Goal: Information Seeking & Learning: Learn about a topic

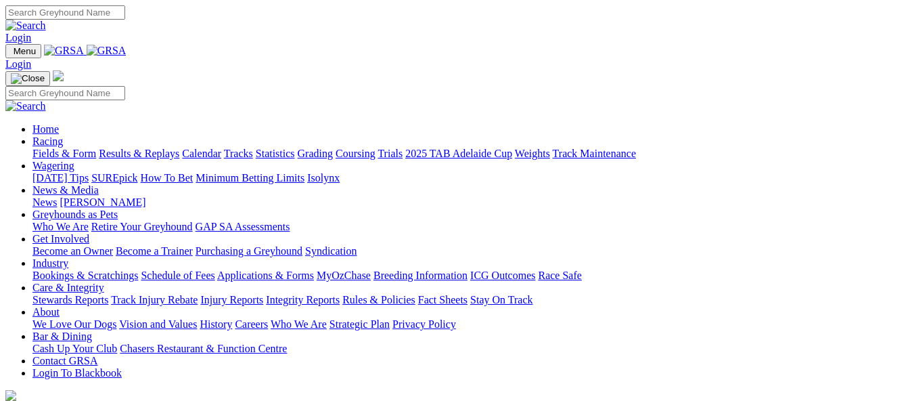
scroll to position [541, 0]
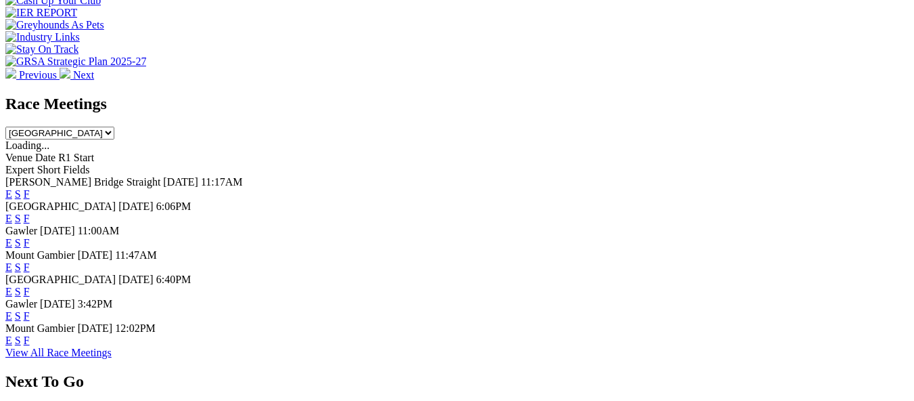
click at [12, 237] on link "E" at bounding box center [8, 243] width 7 height 12
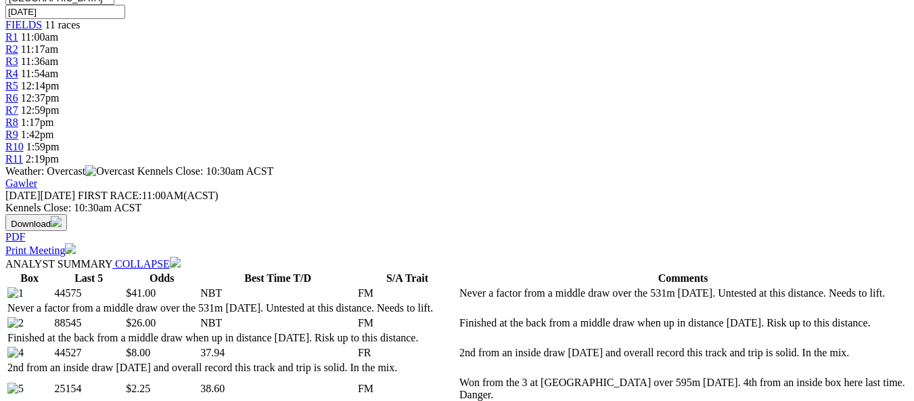
scroll to position [474, 0]
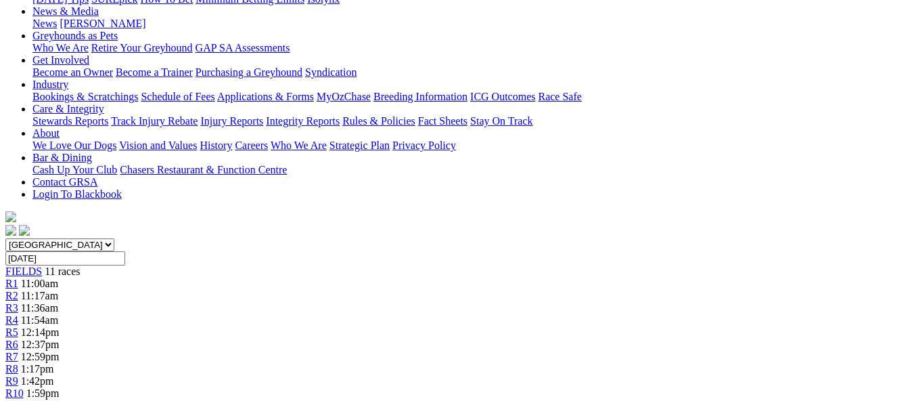
scroll to position [0, 0]
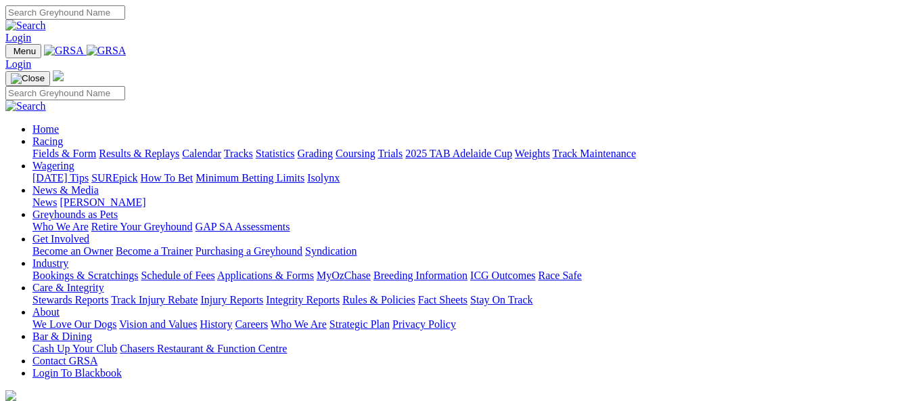
scroll to position [543, 0]
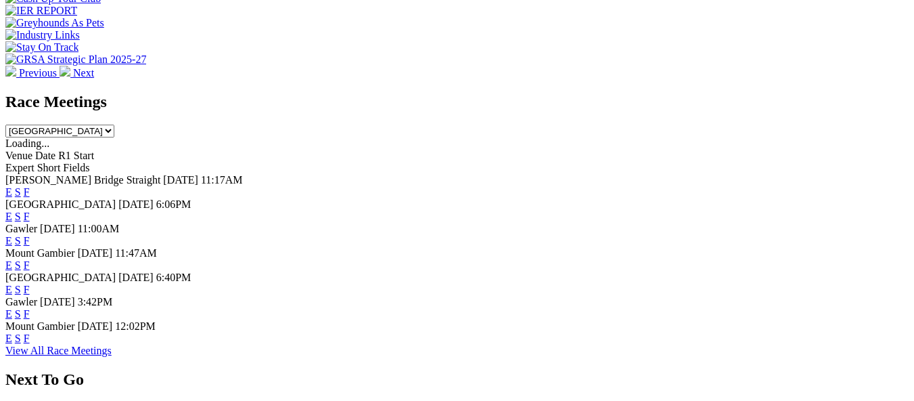
click at [37, 296] on span "Gawler" at bounding box center [21, 302] width 32 height 12
click at [12, 308] on link "E" at bounding box center [8, 314] width 7 height 12
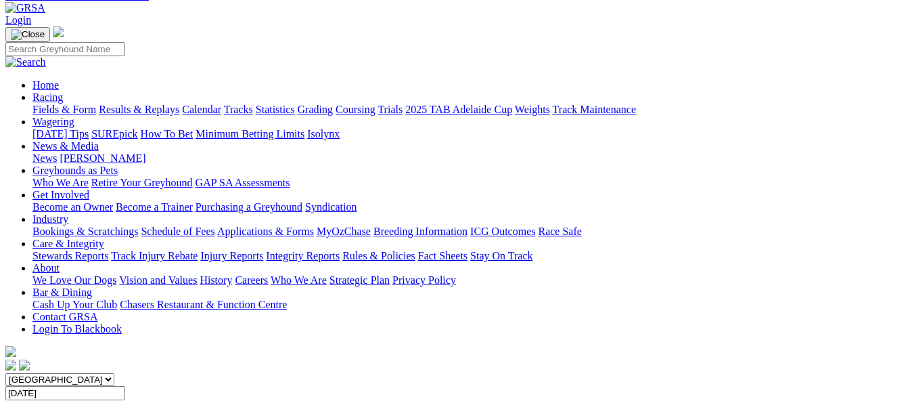
scroll to position [68, 0]
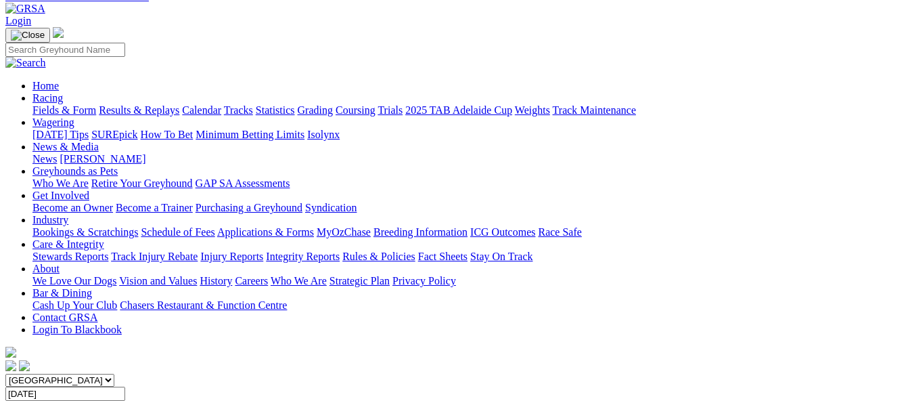
click at [70, 104] on link "Fields & Form" at bounding box center [64, 110] width 64 height 12
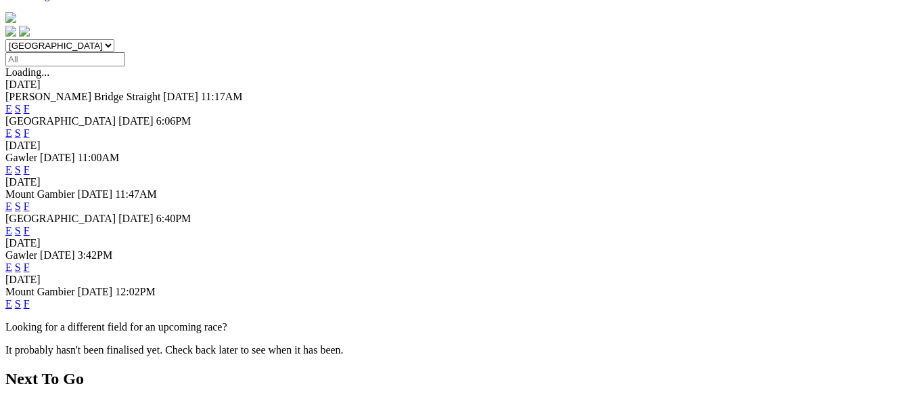
scroll to position [406, 0]
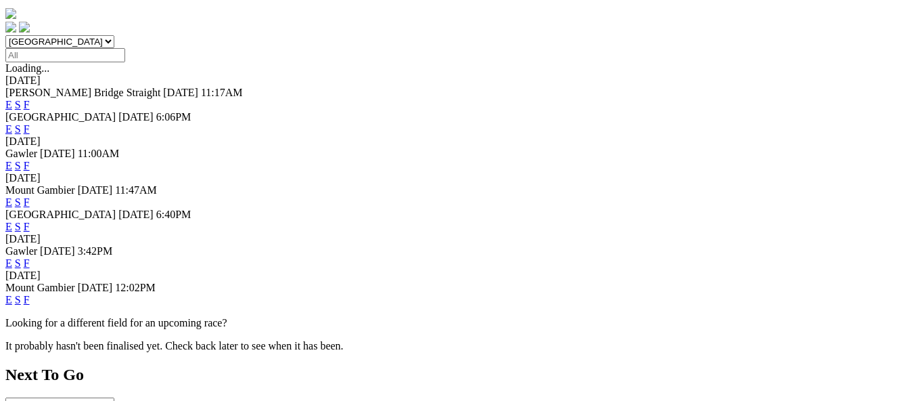
click at [30, 257] on link "F" at bounding box center [27, 263] width 6 height 12
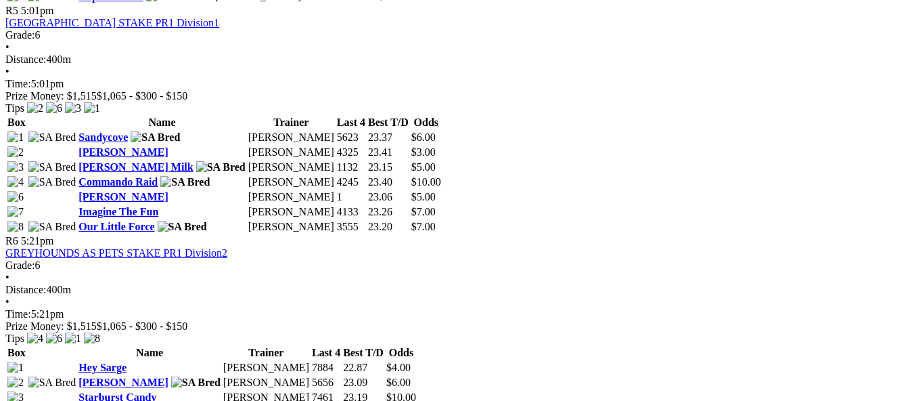
scroll to position [1489, 0]
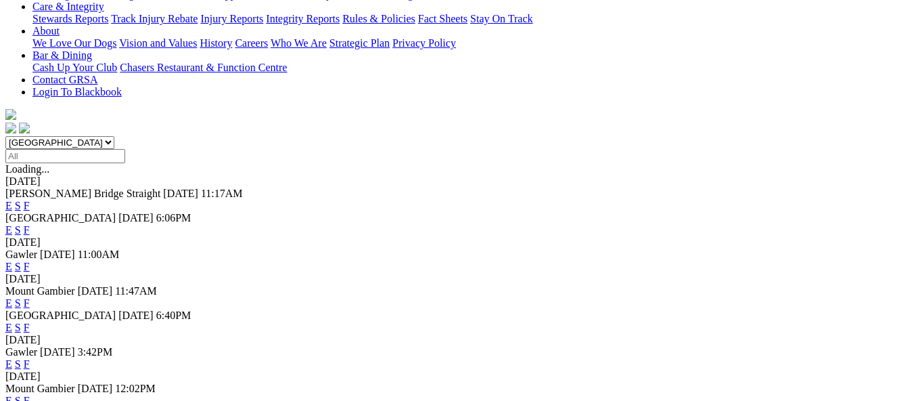
scroll to position [338, 0]
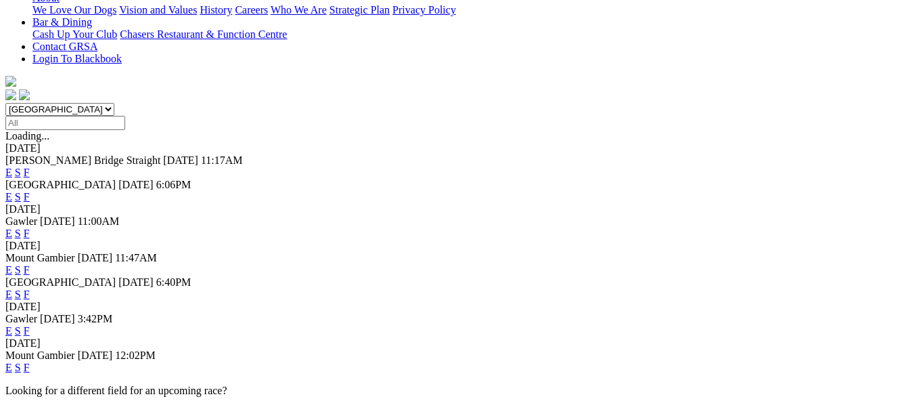
click at [12, 325] on link "E" at bounding box center [8, 331] width 7 height 12
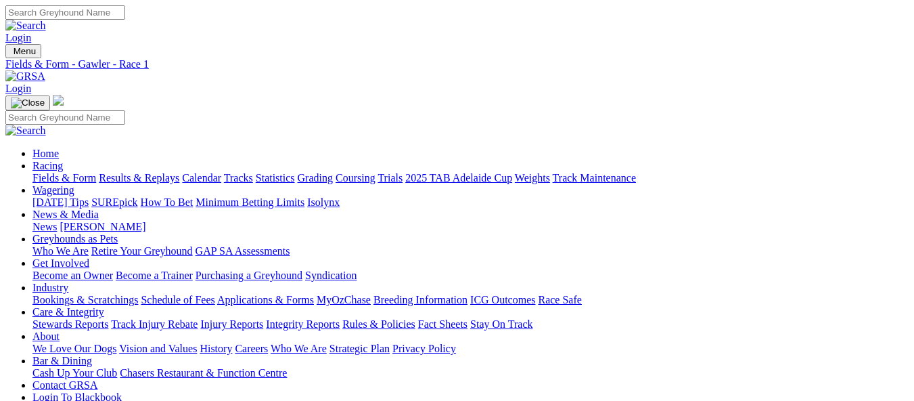
click at [49, 172] on link "Fields & Form" at bounding box center [64, 178] width 64 height 12
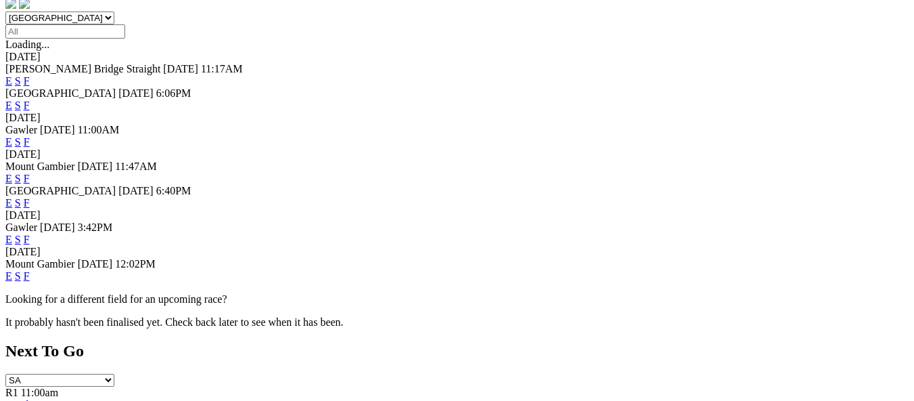
scroll to position [406, 0]
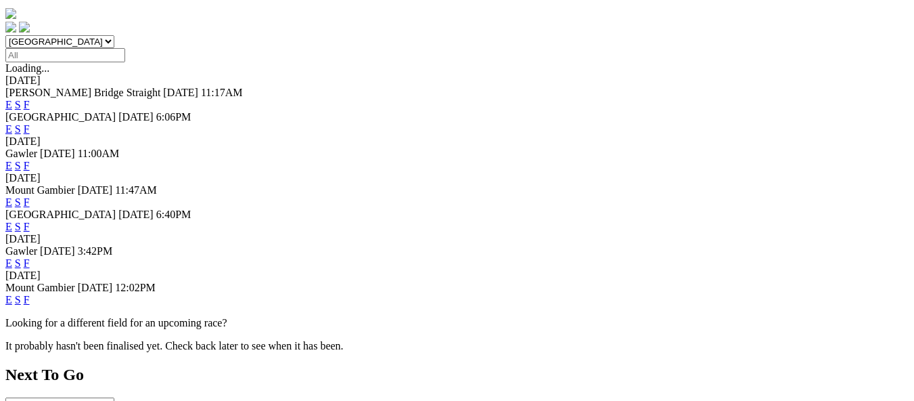
click at [30, 221] on link "F" at bounding box center [27, 227] width 6 height 12
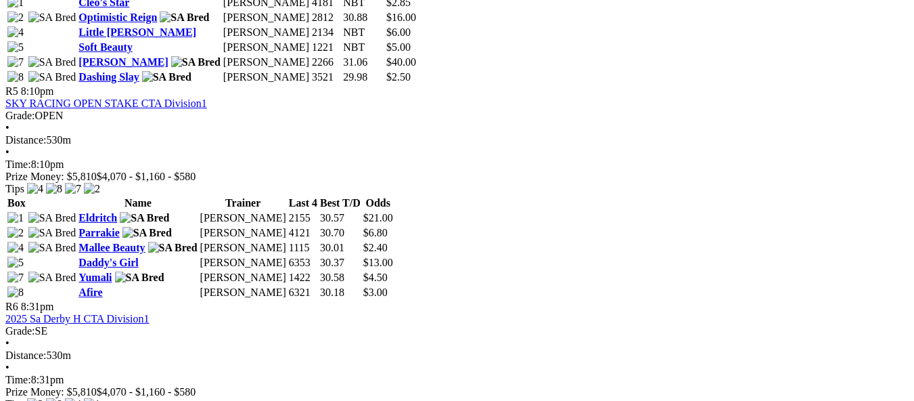
scroll to position [1556, 0]
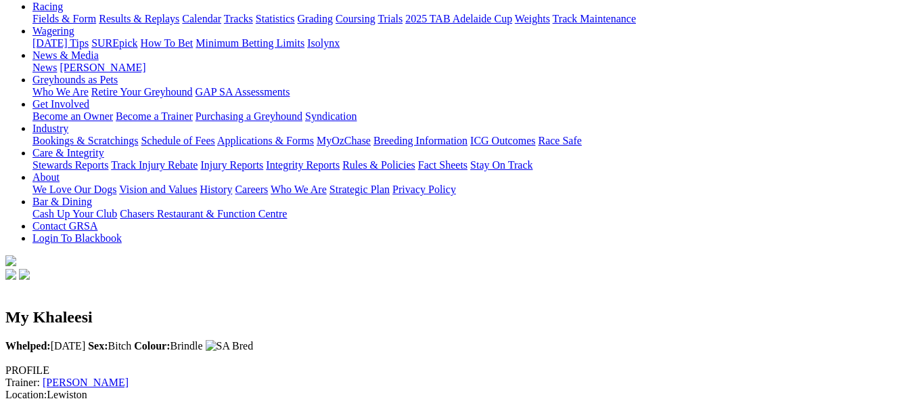
scroll to position [135, 0]
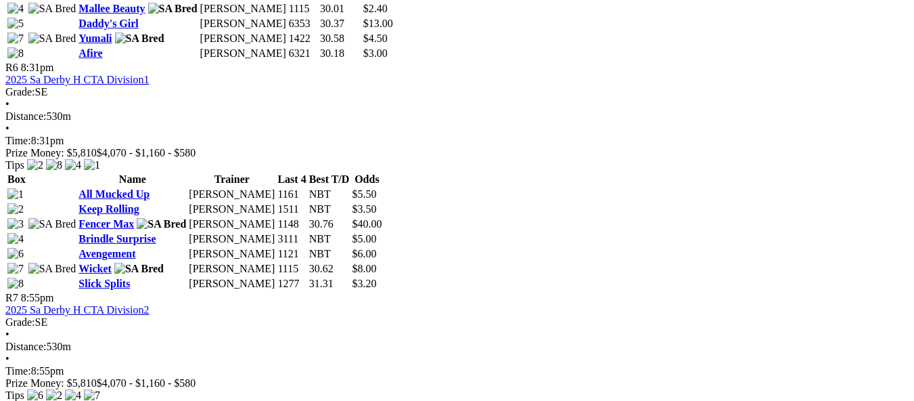
scroll to position [1827, 0]
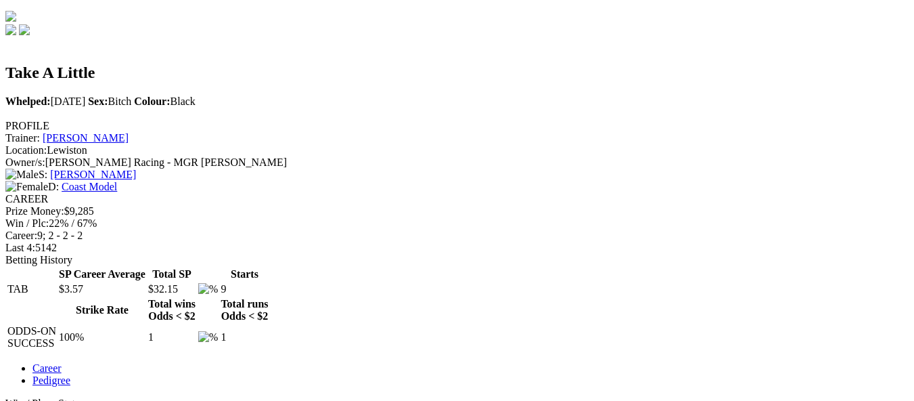
scroll to position [406, 0]
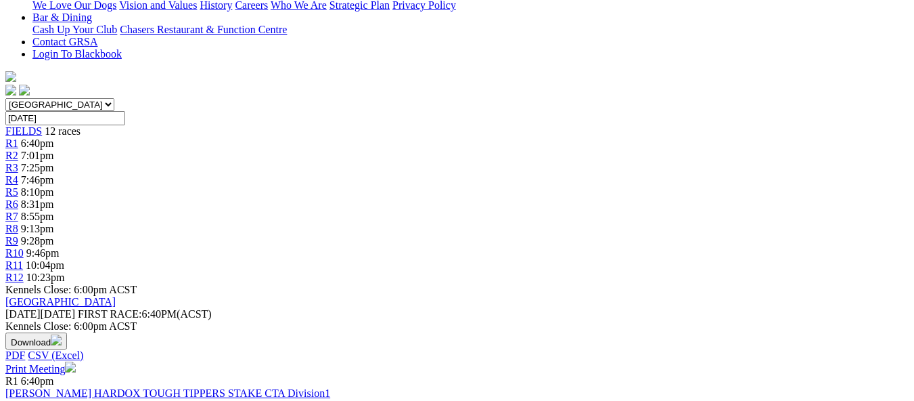
scroll to position [338, 0]
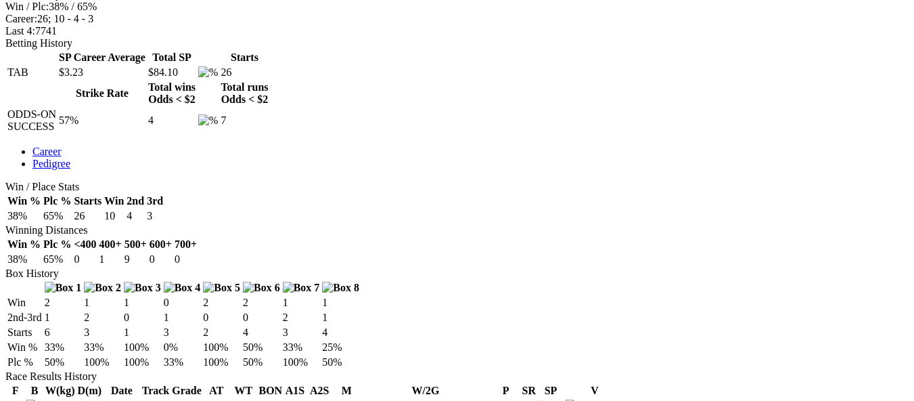
scroll to position [677, 0]
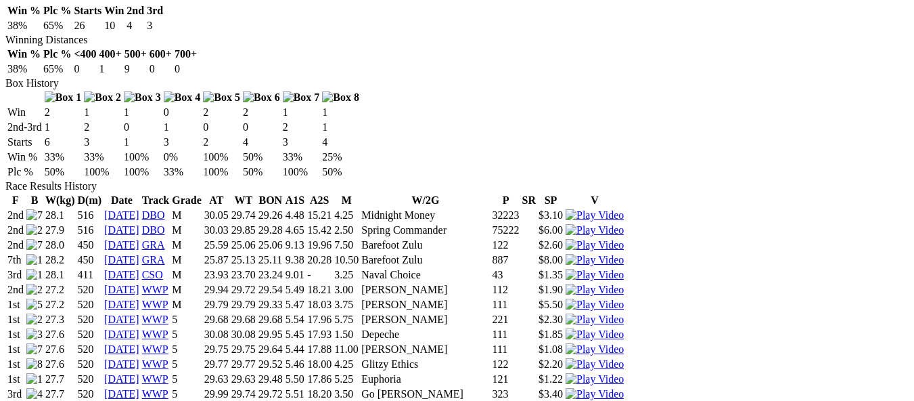
scroll to position [812, 0]
